Goal: Navigation & Orientation: Find specific page/section

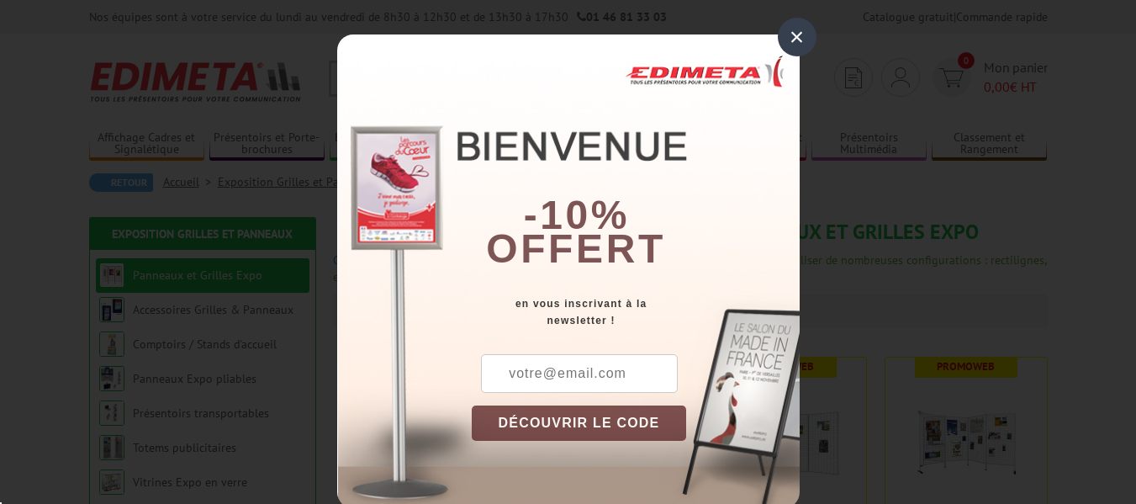
scroll to position [168, 0]
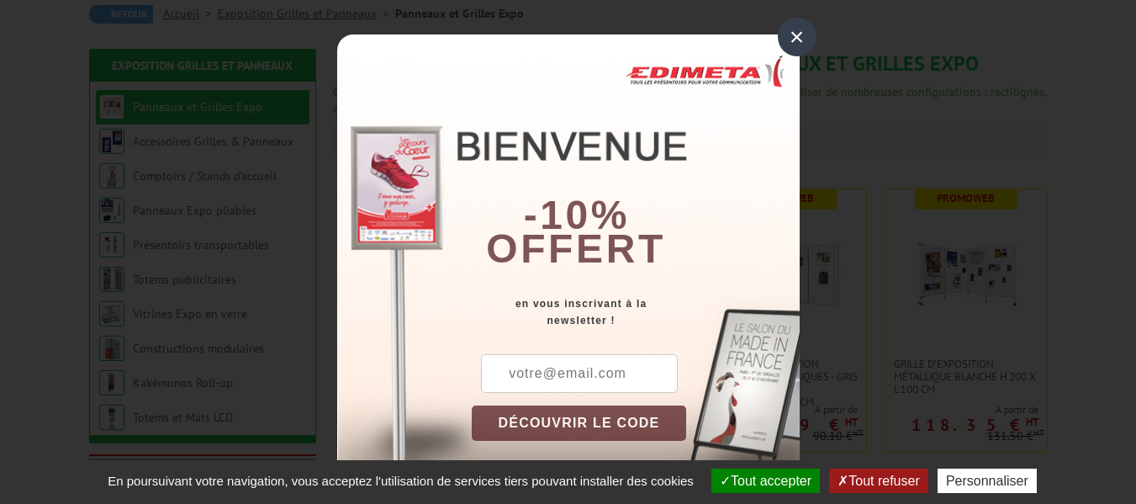
click at [789, 34] on div "×" at bounding box center [797, 37] width 39 height 39
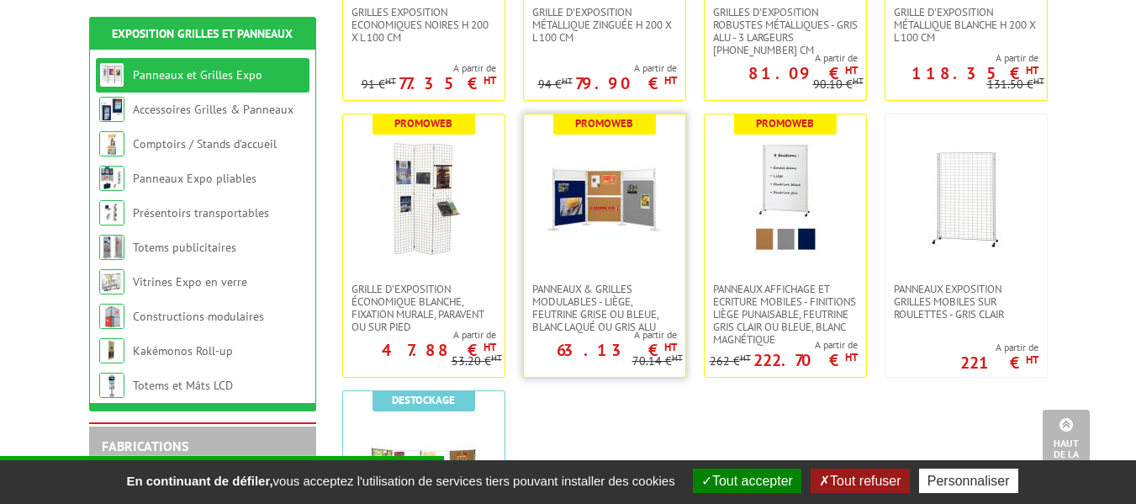
scroll to position [505, 0]
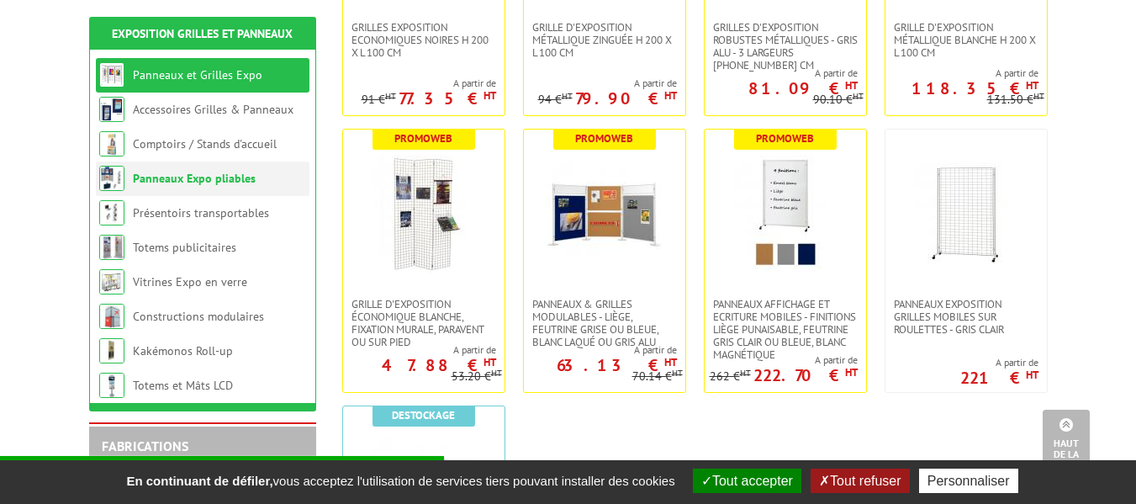
click at [221, 181] on link "Panneaux Expo pliables" at bounding box center [194, 178] width 123 height 15
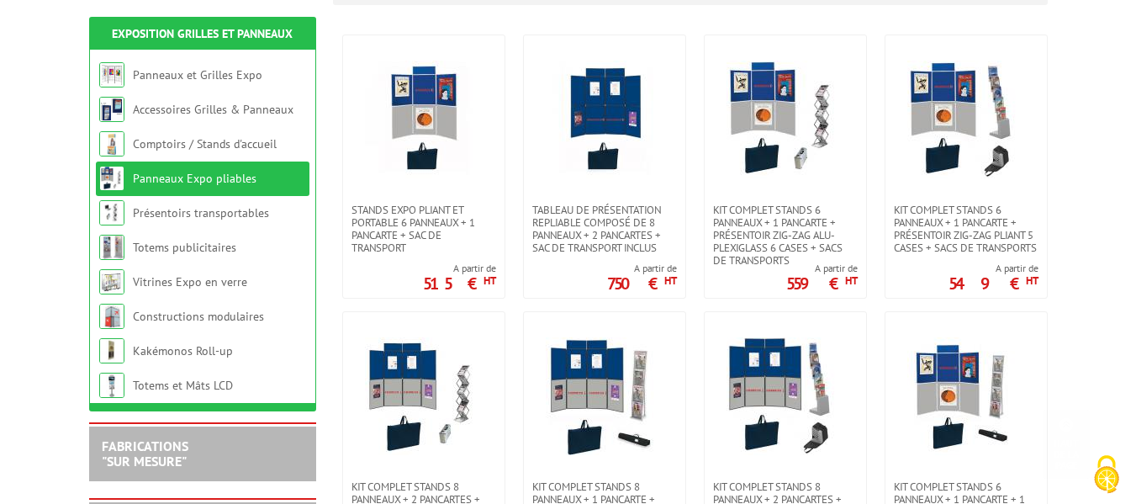
scroll to position [336, 0]
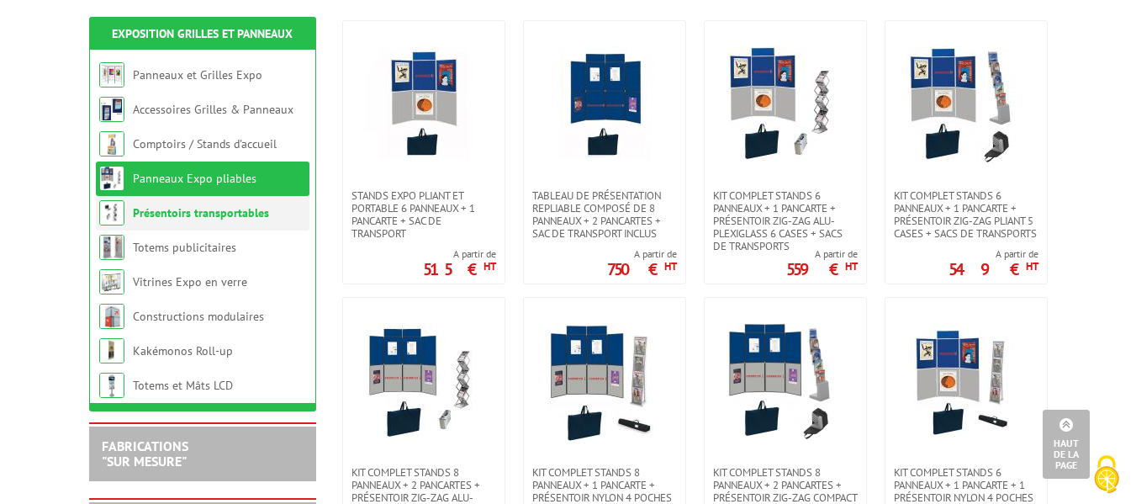
click at [221, 210] on link "Présentoirs transportables" at bounding box center [201, 212] width 136 height 15
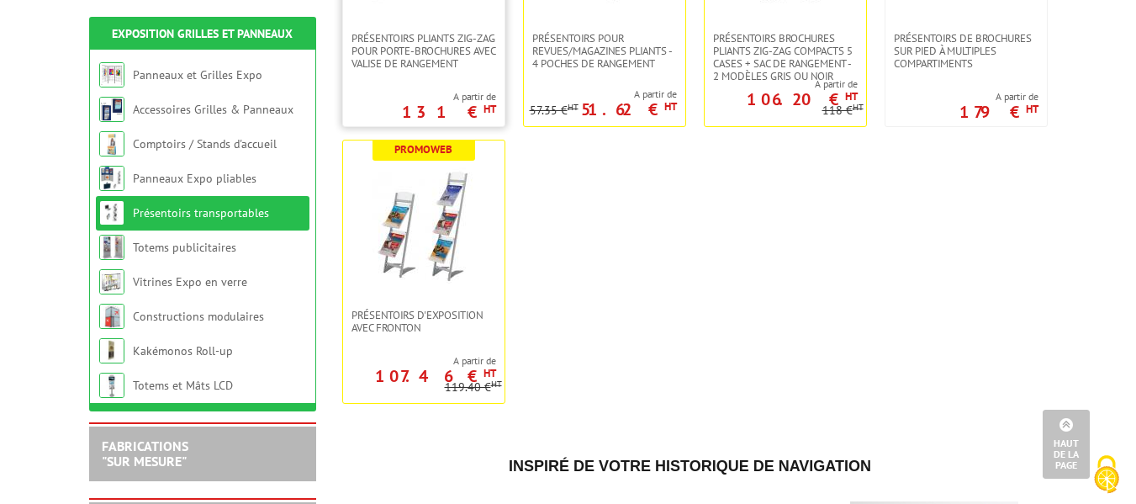
scroll to position [505, 0]
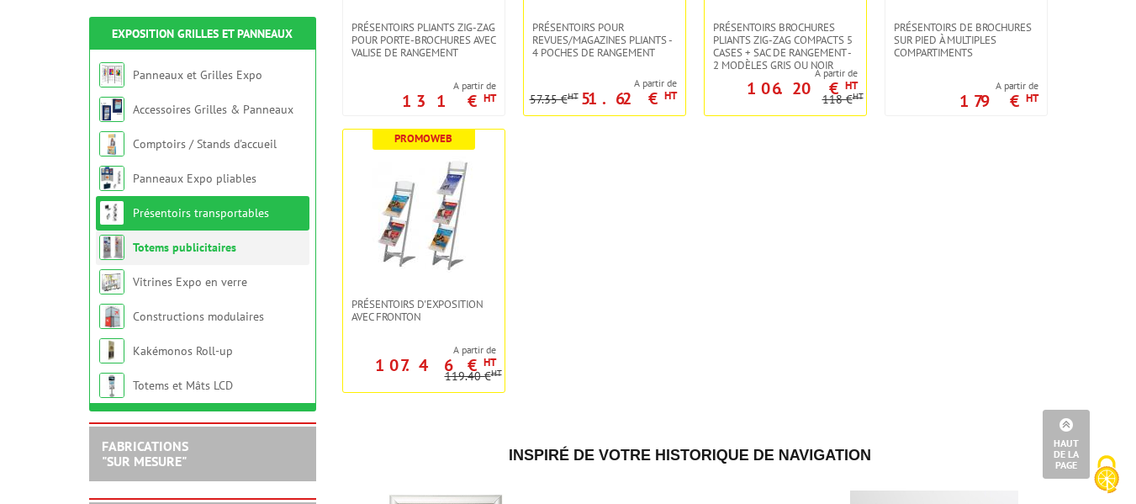
click at [198, 247] on link "Totems publicitaires" at bounding box center [184, 247] width 103 height 15
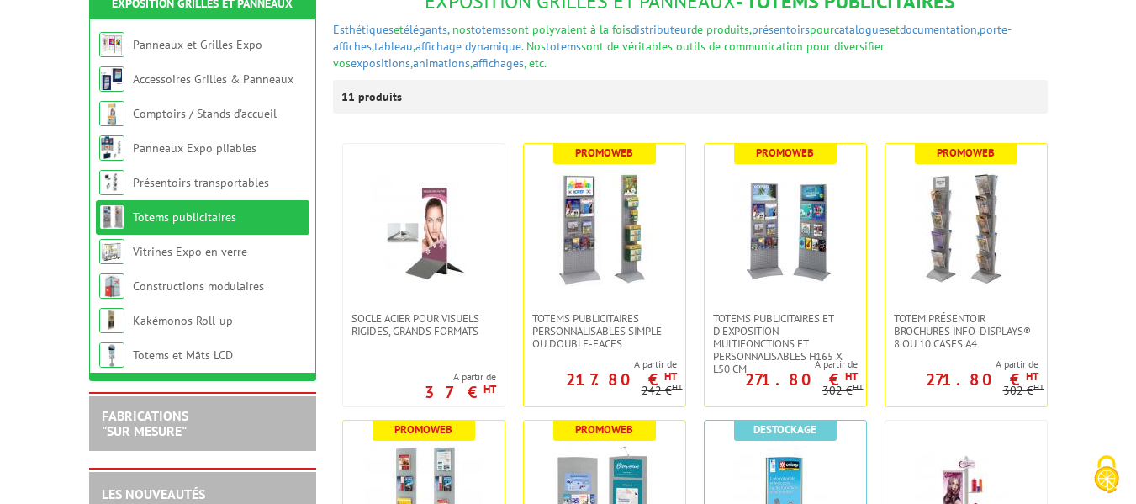
scroll to position [252, 0]
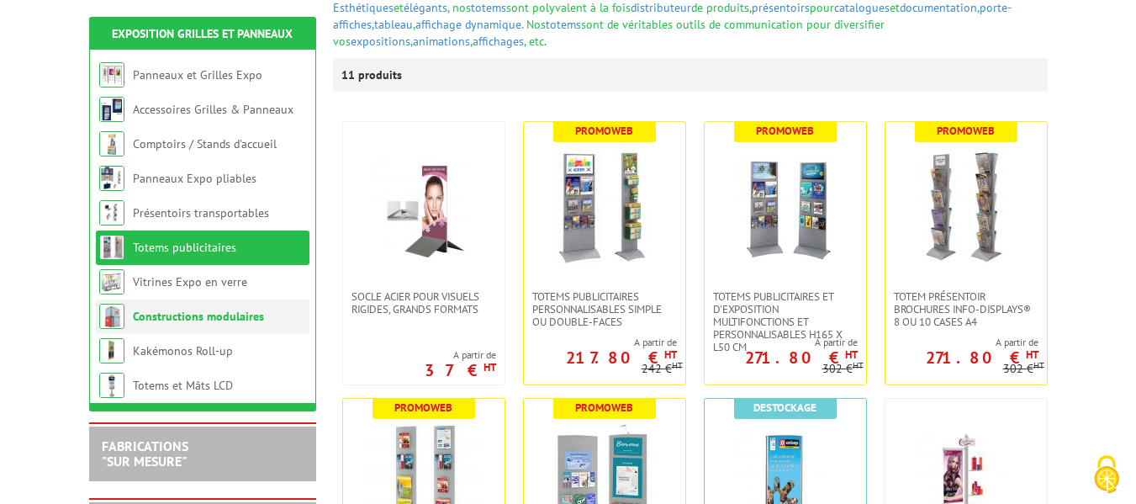
click at [172, 308] on li "Constructions modulaires" at bounding box center [203, 316] width 214 height 34
click at [172, 314] on link "Constructions modulaires" at bounding box center [198, 316] width 131 height 15
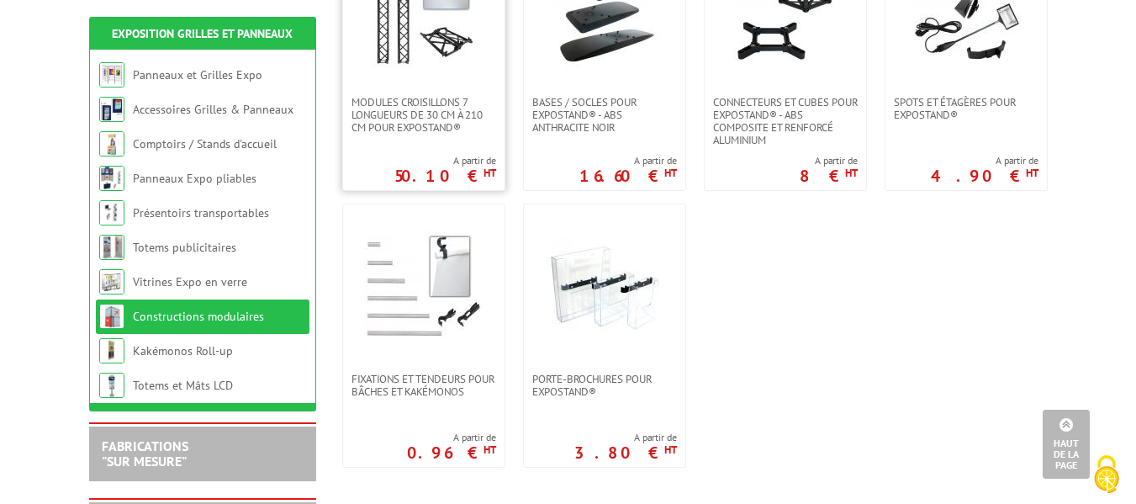
scroll to position [841, 0]
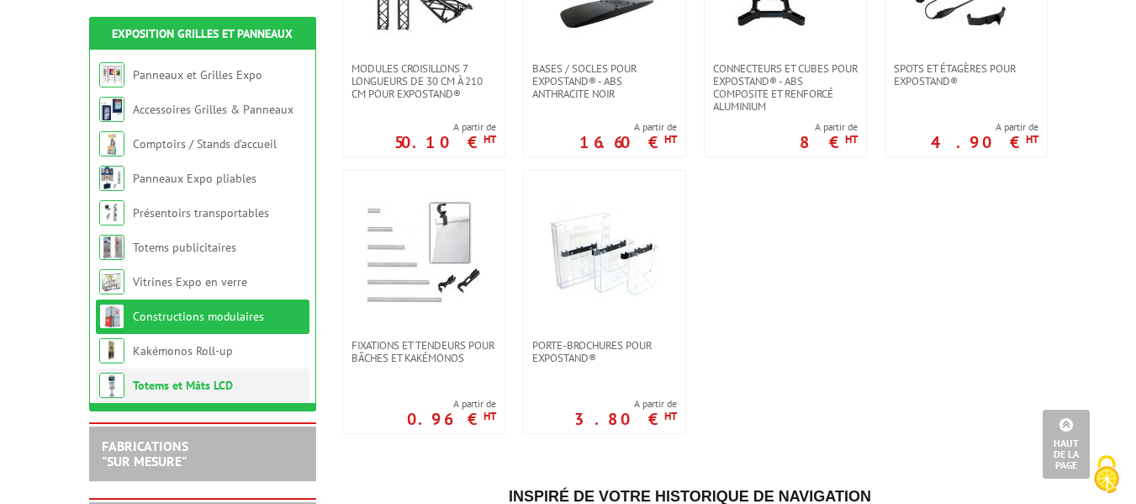
click at [202, 389] on link "Totems et Mâts LCD" at bounding box center [183, 385] width 100 height 15
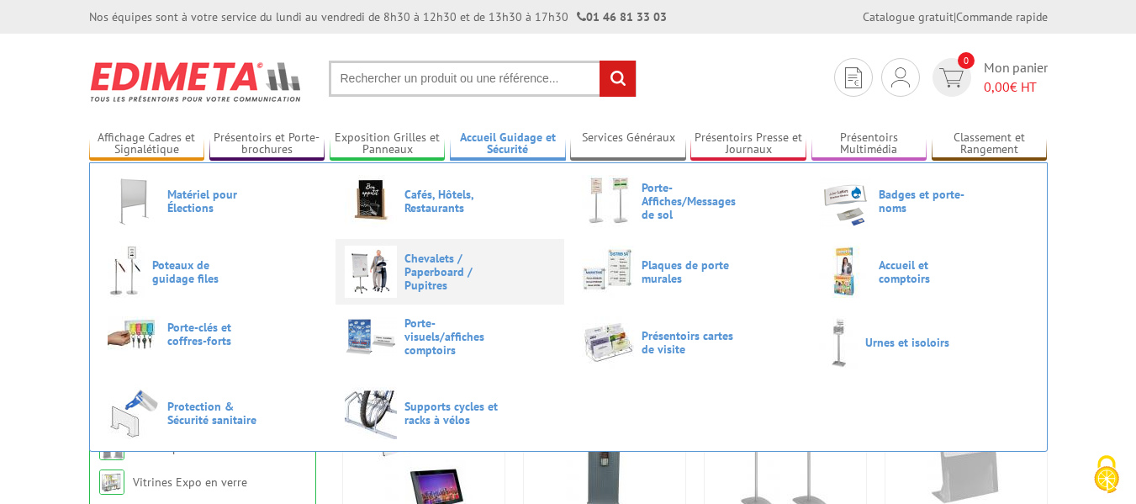
click at [426, 263] on span "Chevalets / Paperboard / Pupitres" at bounding box center [455, 272] width 101 height 40
